Goal: Transaction & Acquisition: Purchase product/service

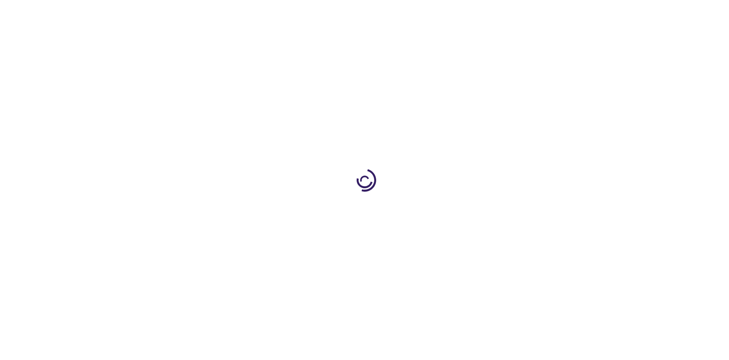
click at [482, 11] on link "Log In" at bounding box center [481, 11] width 15 height 6
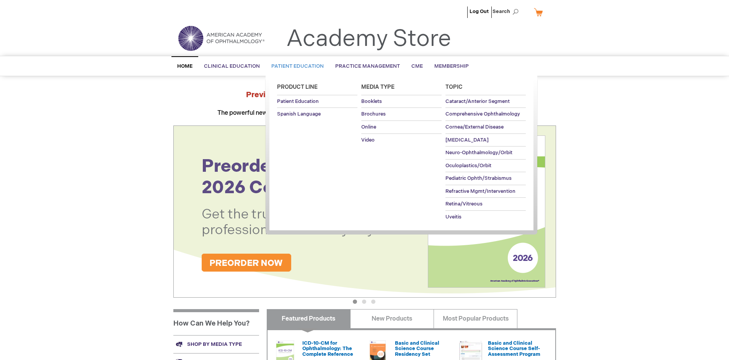
click at [296, 66] on span "Patient Education" at bounding box center [297, 66] width 52 height 6
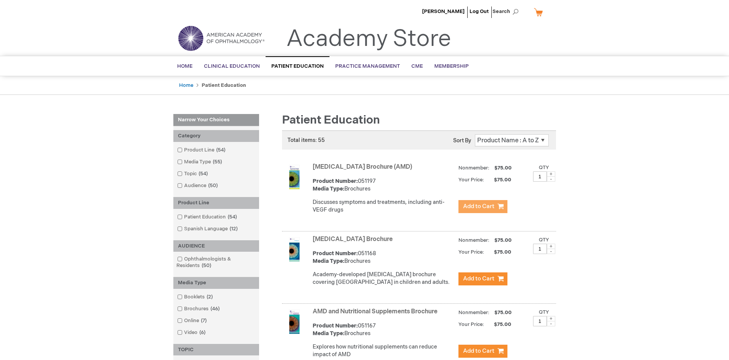
click at [483, 207] on span "Add to Cart" at bounding box center [478, 206] width 31 height 7
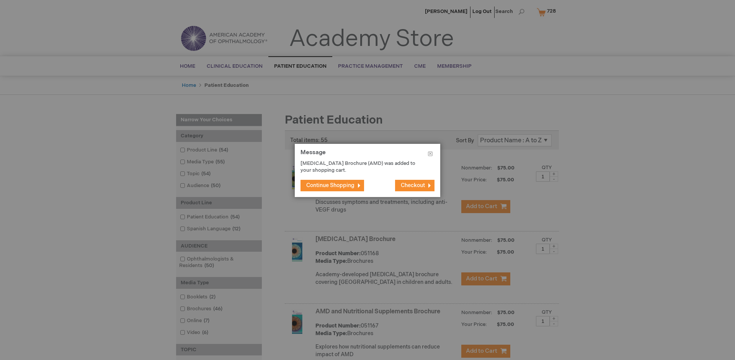
click at [330, 185] on span "Continue Shopping" at bounding box center [330, 185] width 48 height 7
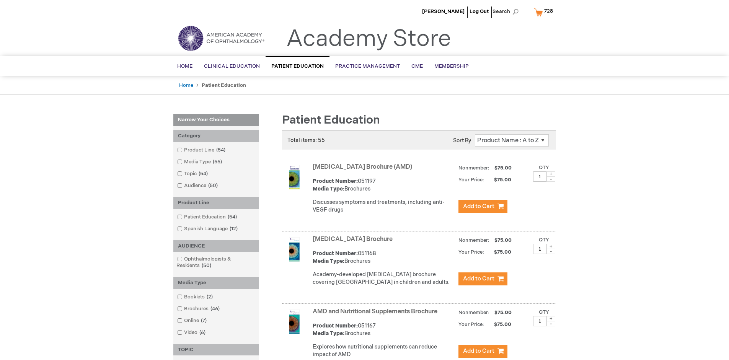
click at [377, 315] on link "AMD and Nutritional Supplements Brochure" at bounding box center [375, 311] width 125 height 7
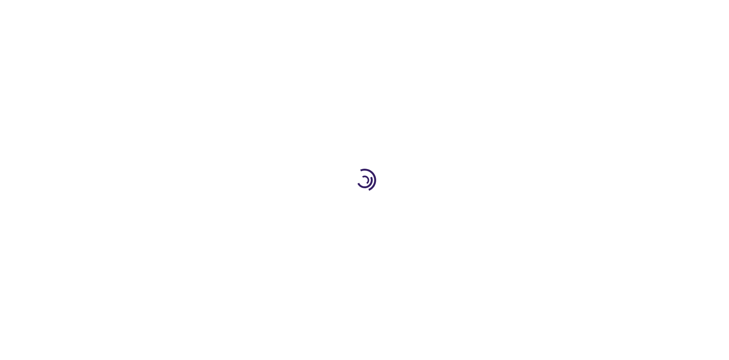
type input "1"
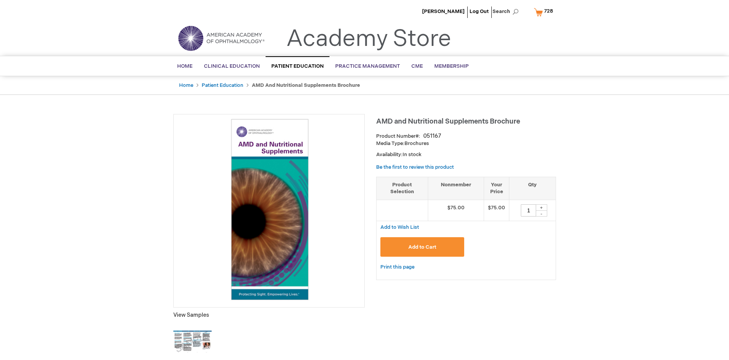
click at [422, 247] on span "Add to Cart" at bounding box center [422, 247] width 28 height 6
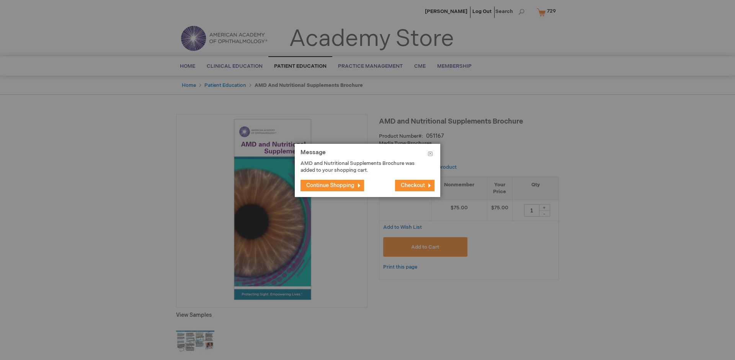
click at [330, 185] on span "Continue Shopping" at bounding box center [330, 185] width 48 height 7
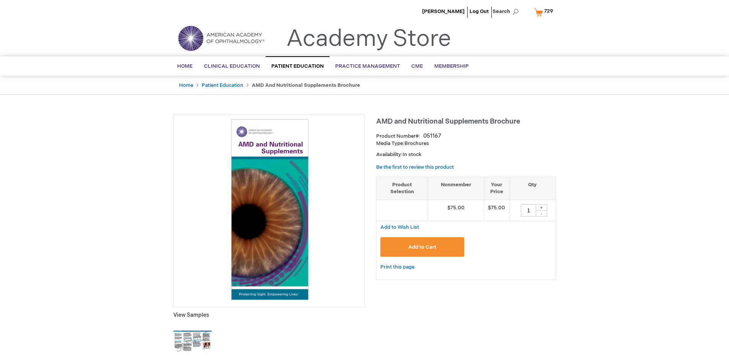
click at [545, 12] on span "729" at bounding box center [548, 11] width 9 height 6
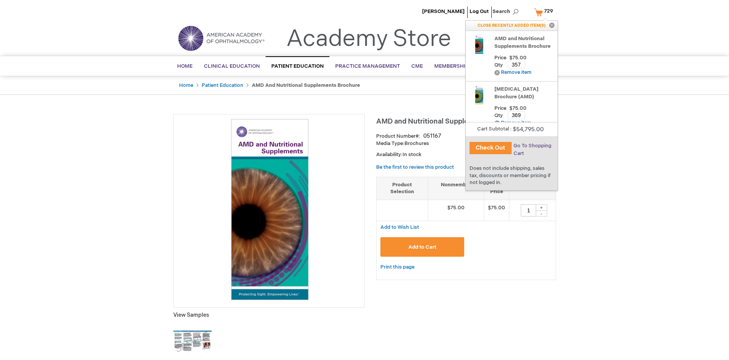
click at [532, 146] on span "Go To Shopping Cart" at bounding box center [533, 150] width 38 height 14
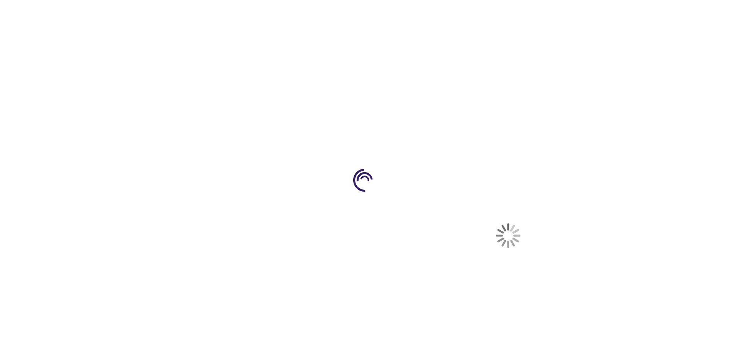
select select "US"
select select "41"
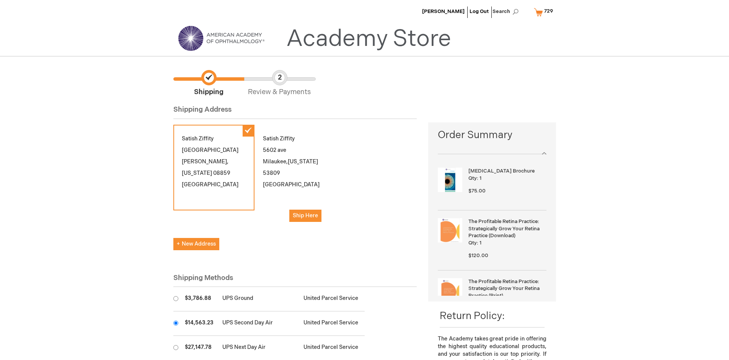
click at [176, 323] on input "radio" at bounding box center [175, 323] width 5 height 5
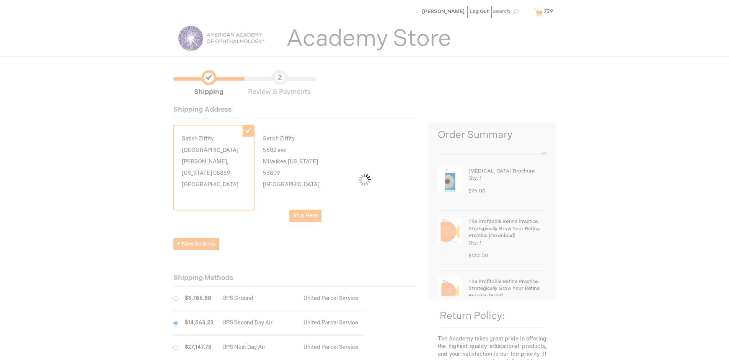
scroll to position [38, 0]
